Goal: Task Accomplishment & Management: Manage account settings

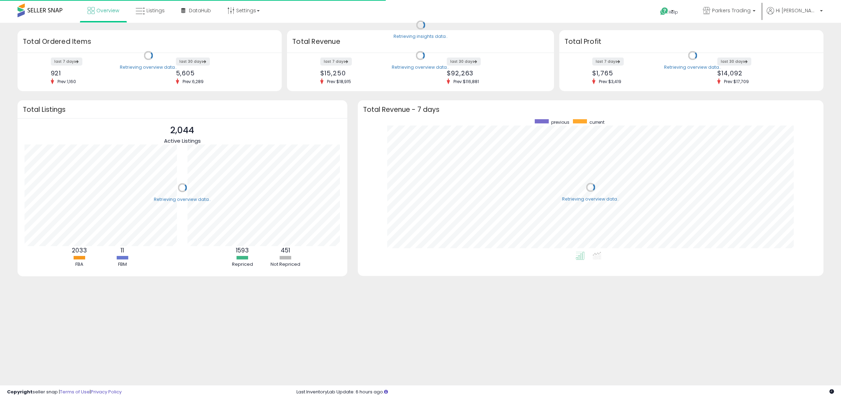
scroll to position [132, 452]
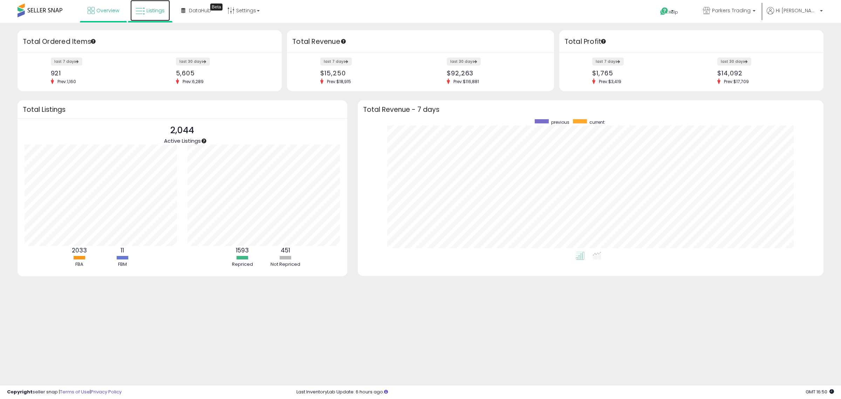
click at [143, 11] on icon at bounding box center [140, 11] width 9 height 9
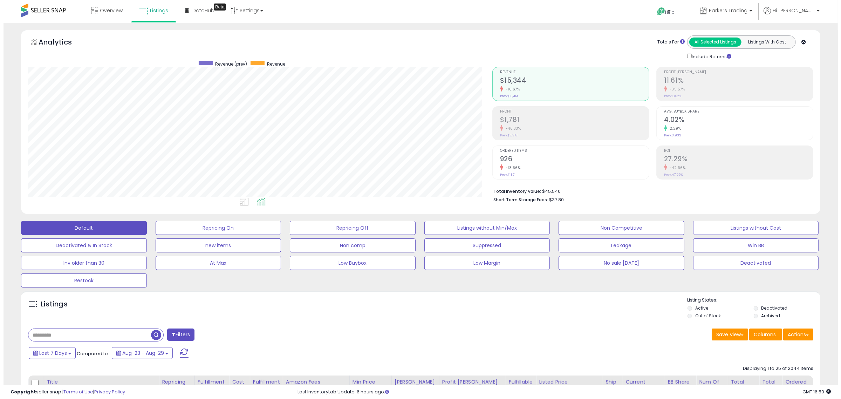
scroll to position [144, 464]
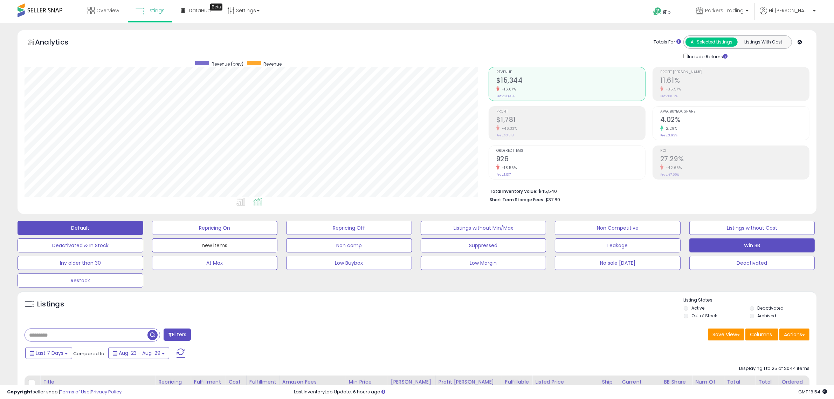
click at [235, 246] on button "new items" at bounding box center [215, 245] width 126 height 14
